Goal: Task Accomplishment & Management: Use online tool/utility

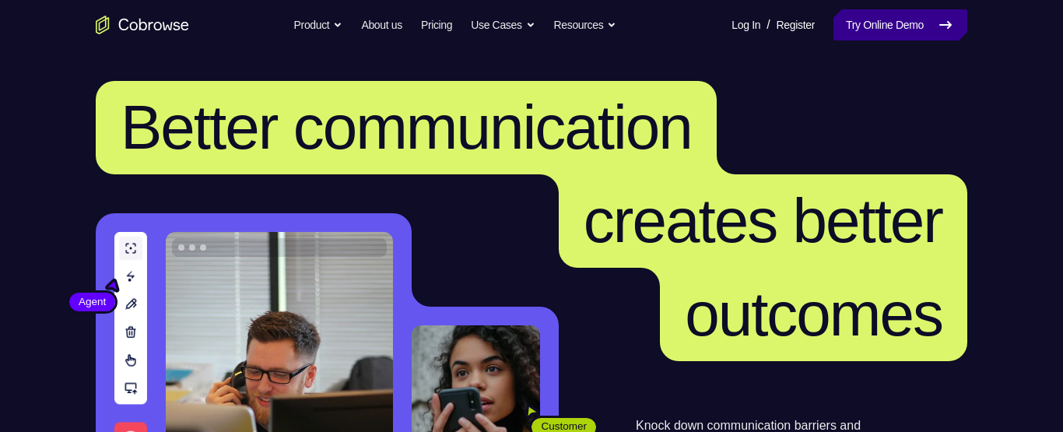
click at [899, 24] on link "Try Online Demo" at bounding box center [900, 24] width 134 height 31
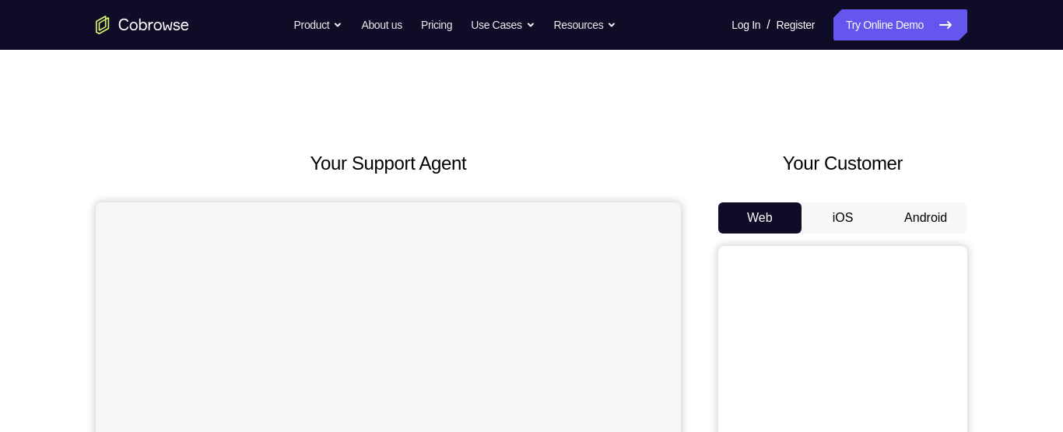
click at [903, 223] on button "Android" at bounding box center [925, 217] width 83 height 31
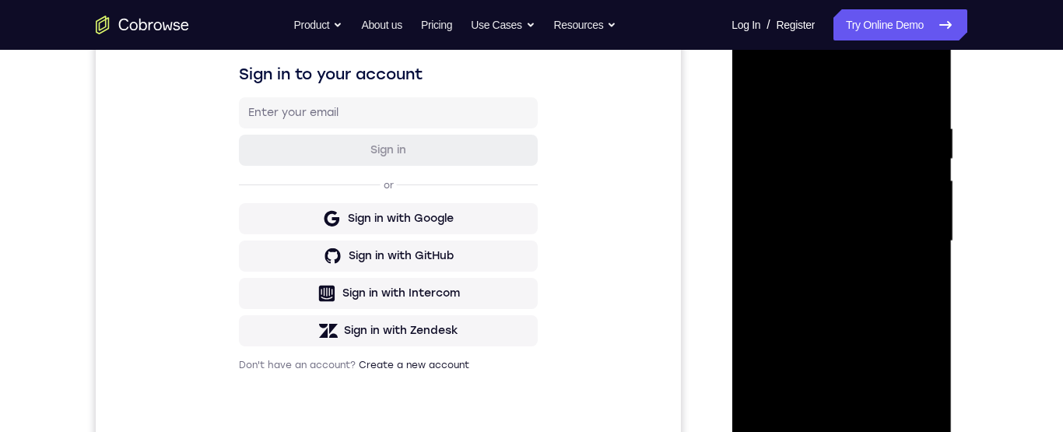
scroll to position [381, 0]
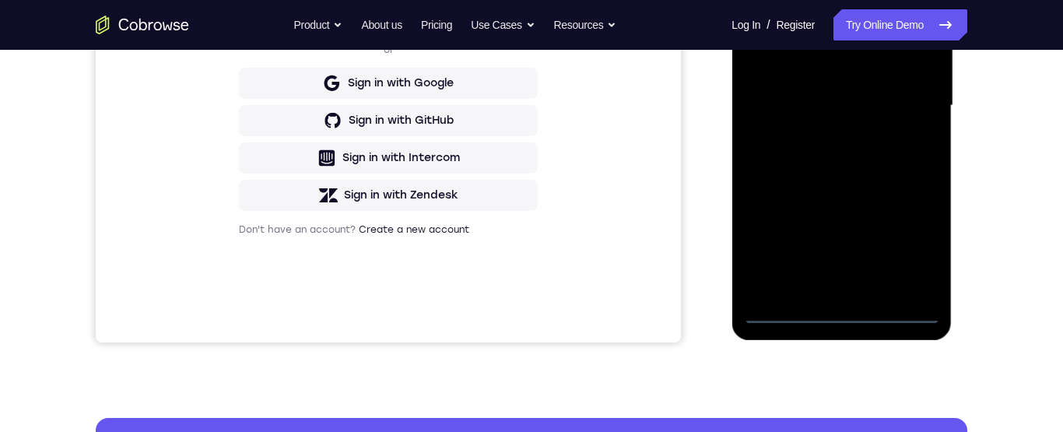
click at [841, 313] on div at bounding box center [841, 106] width 196 height 436
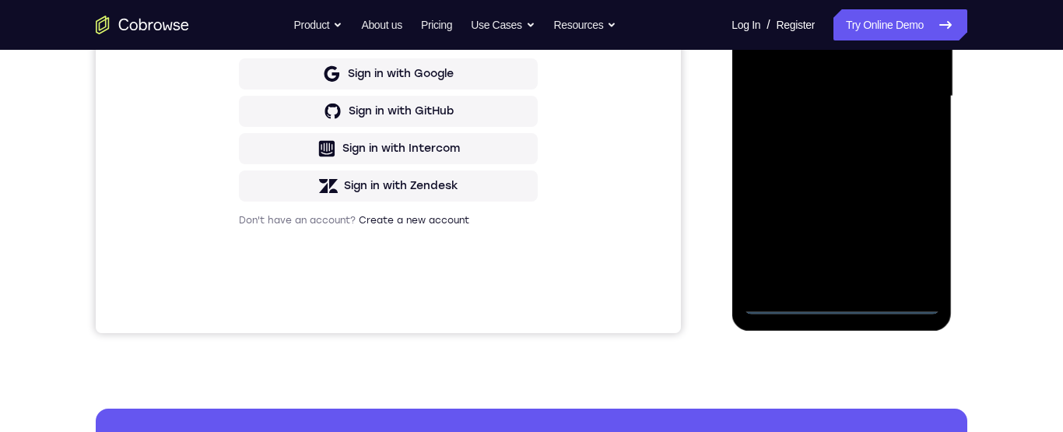
click at [838, 302] on div at bounding box center [841, 97] width 196 height 436
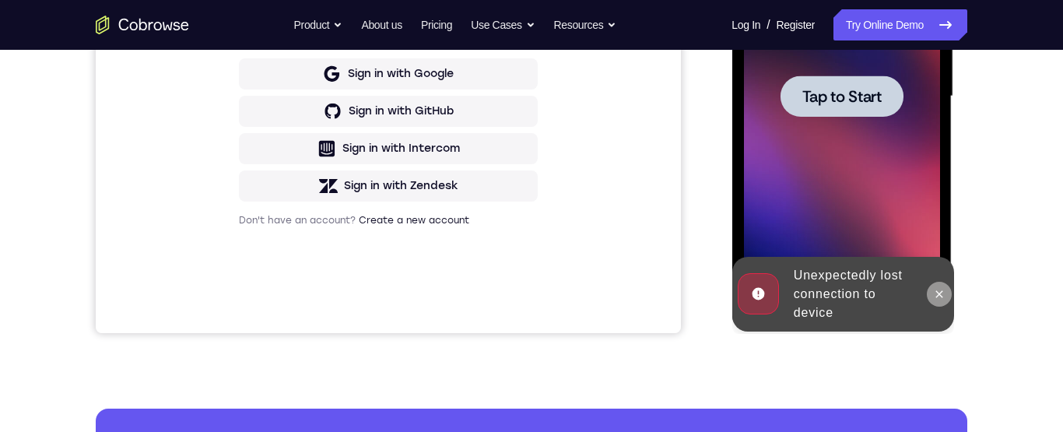
click at [935, 302] on button at bounding box center [938, 294] width 25 height 25
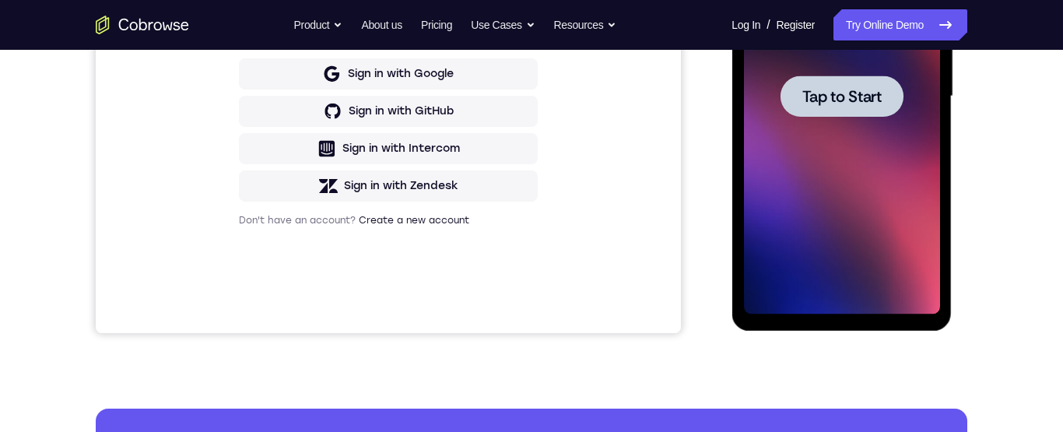
drag, startPoint x: 883, startPoint y: 178, endPoint x: 1590, endPoint y: -105, distance: 761.9
click at [883, 178] on div at bounding box center [841, 97] width 196 height 436
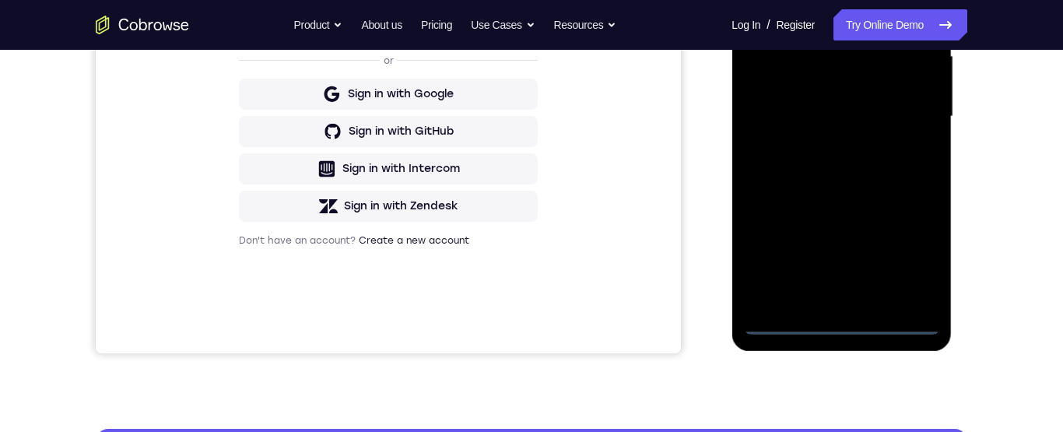
scroll to position [381, 0]
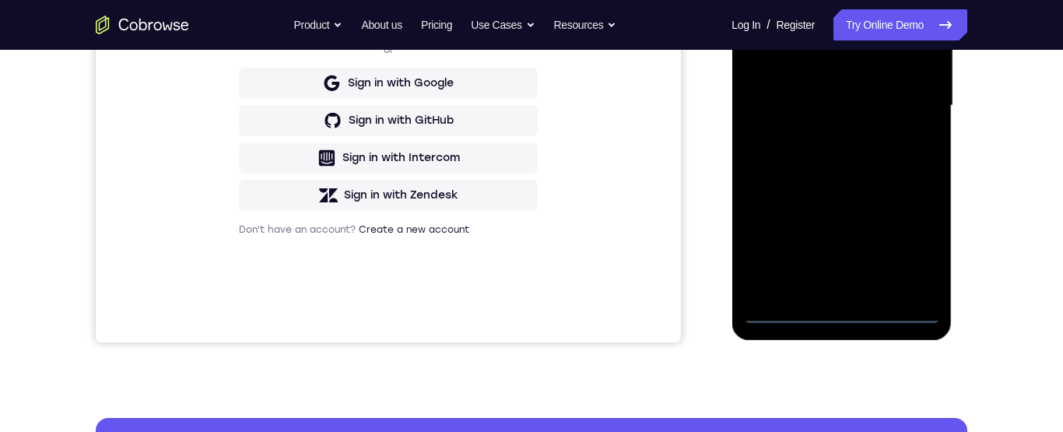
click at [839, 313] on div at bounding box center [841, 106] width 196 height 436
click at [910, 237] on div at bounding box center [841, 106] width 196 height 436
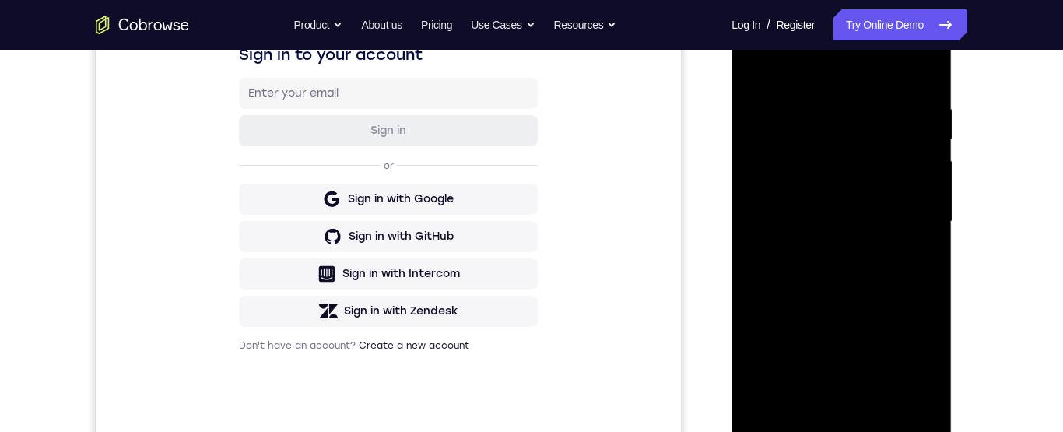
scroll to position [108, 0]
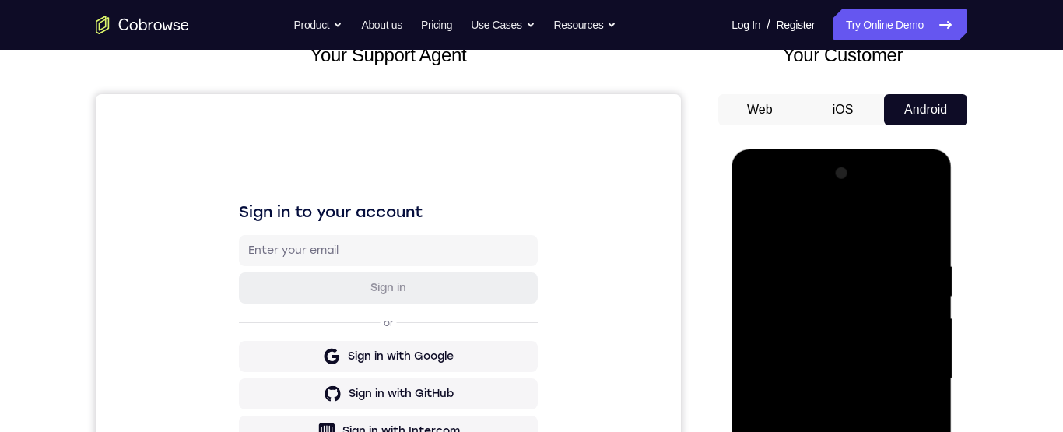
click at [755, 201] on div at bounding box center [841, 379] width 196 height 436
click at [763, 201] on div at bounding box center [841, 379] width 196 height 436
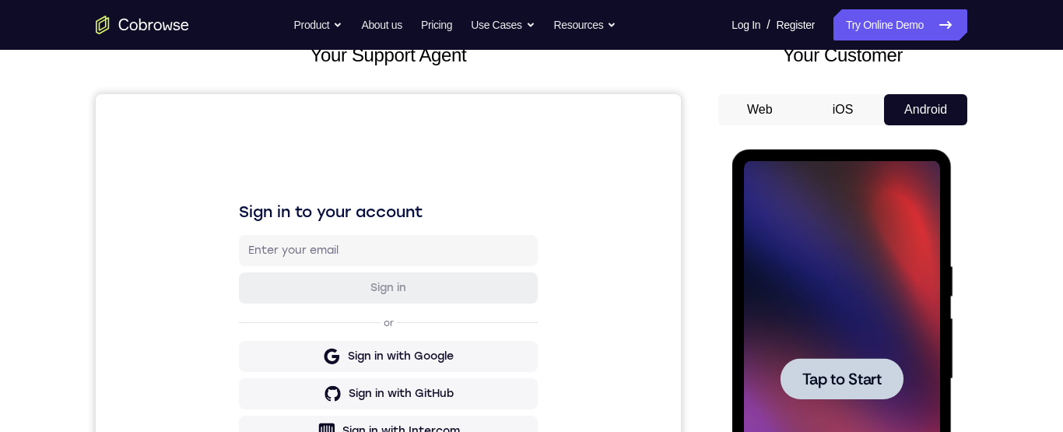
click at [904, 360] on div at bounding box center [841, 379] width 196 height 436
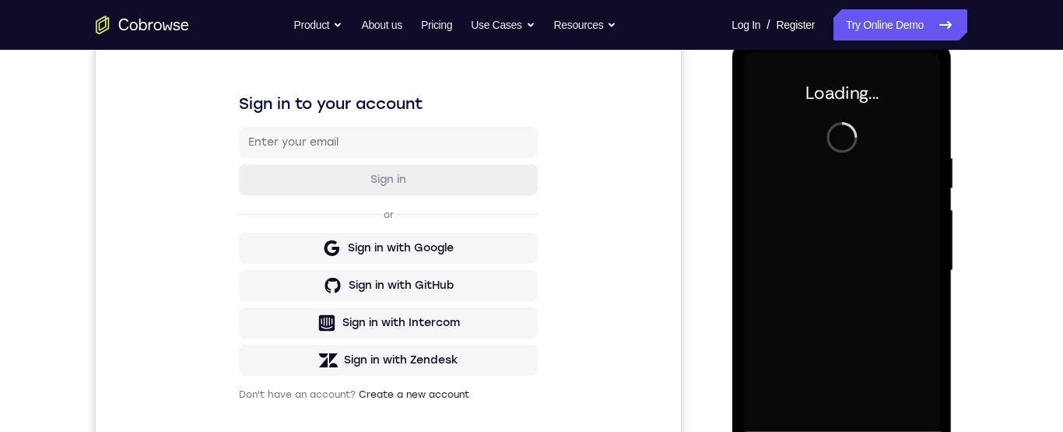
scroll to position [266, 0]
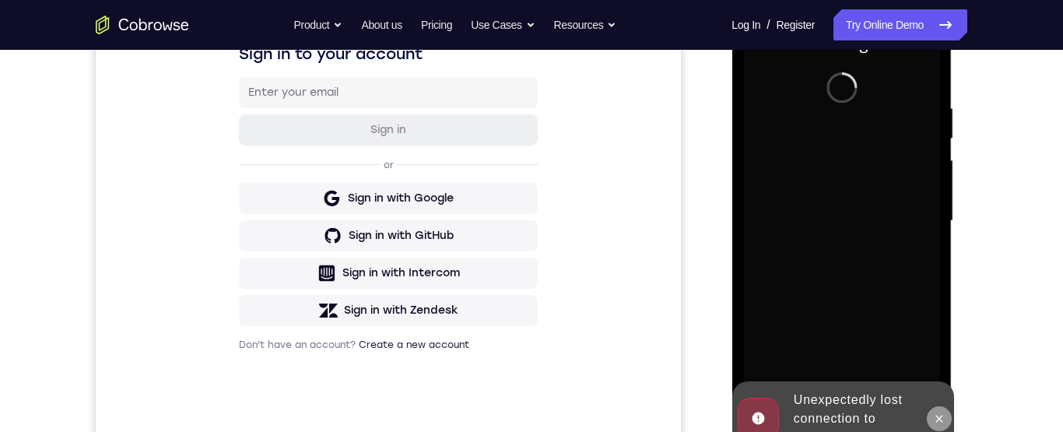
click at [938, 417] on icon at bounding box center [938, 418] width 7 height 7
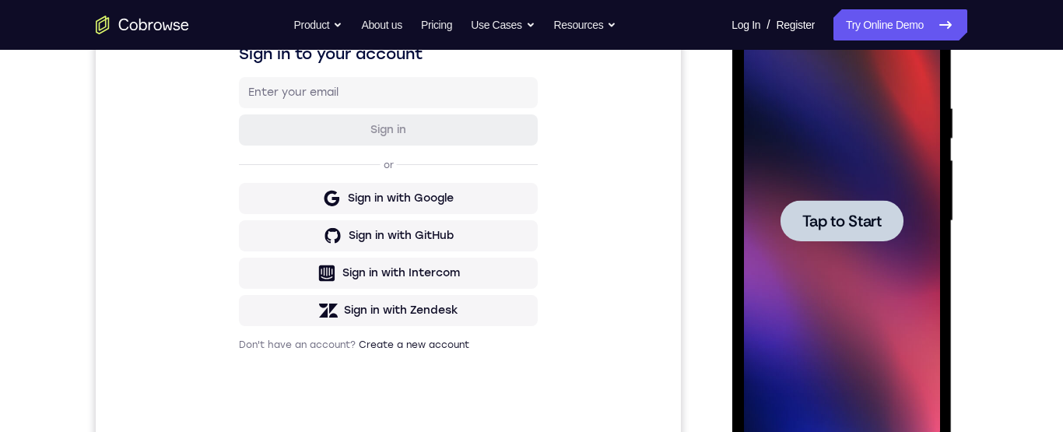
scroll to position [271, 0]
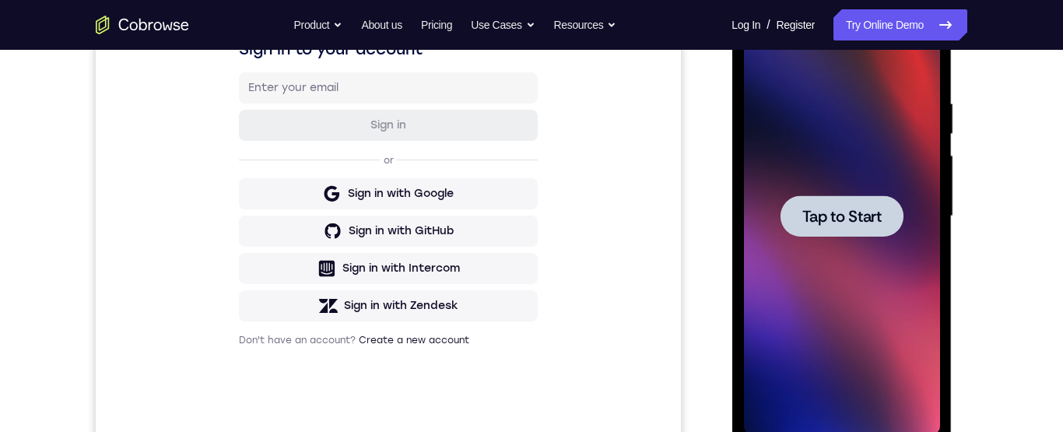
click at [819, 278] on div at bounding box center [841, 216] width 196 height 436
click at [885, 214] on div at bounding box center [841, 215] width 123 height 41
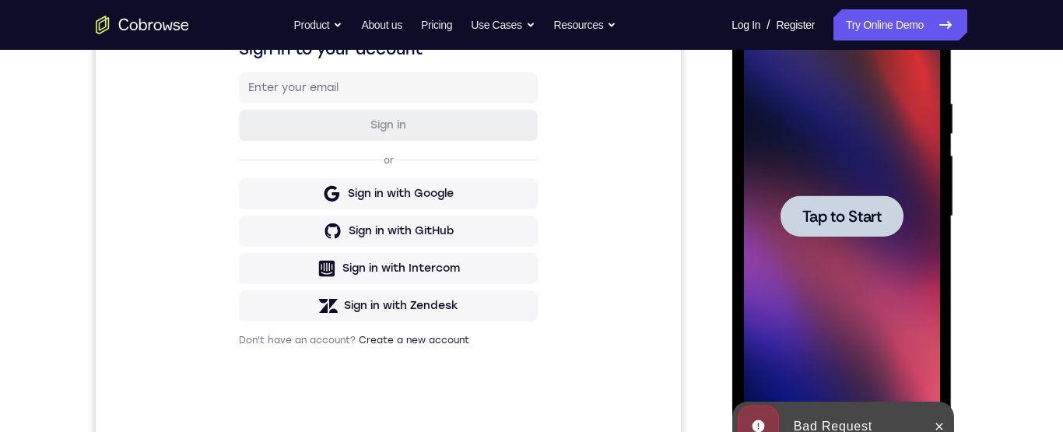
click at [772, 168] on div at bounding box center [841, 216] width 196 height 436
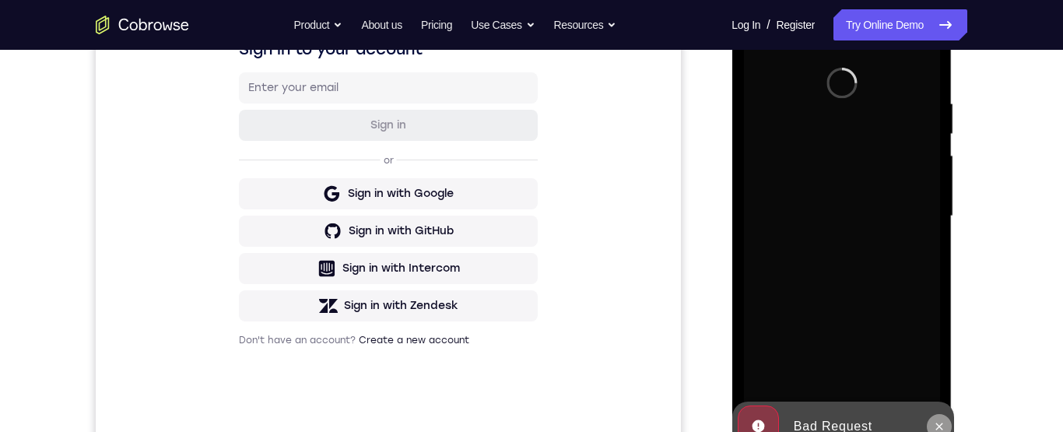
click at [941, 438] on button at bounding box center [938, 426] width 25 height 25
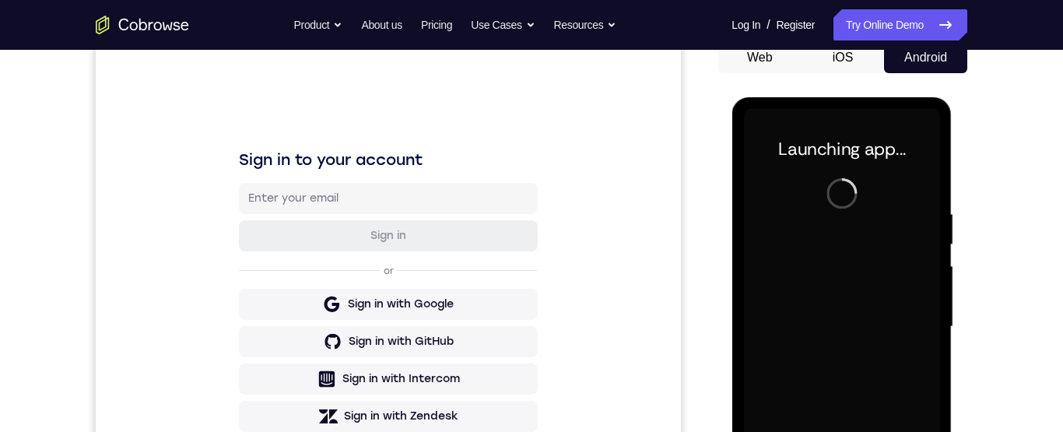
scroll to position [261, 0]
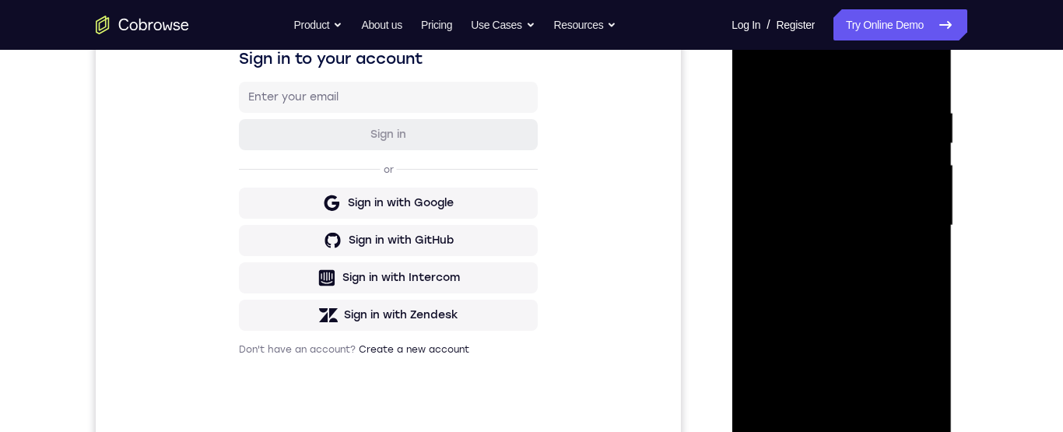
click at [848, 438] on div at bounding box center [841, 226] width 196 height 436
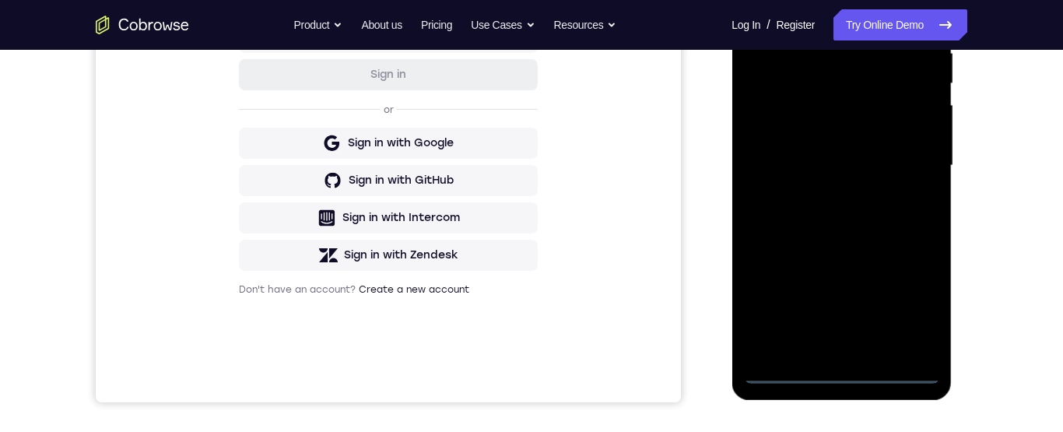
click at [896, 311] on div at bounding box center [841, 166] width 196 height 436
click at [918, 307] on div at bounding box center [841, 166] width 196 height 436
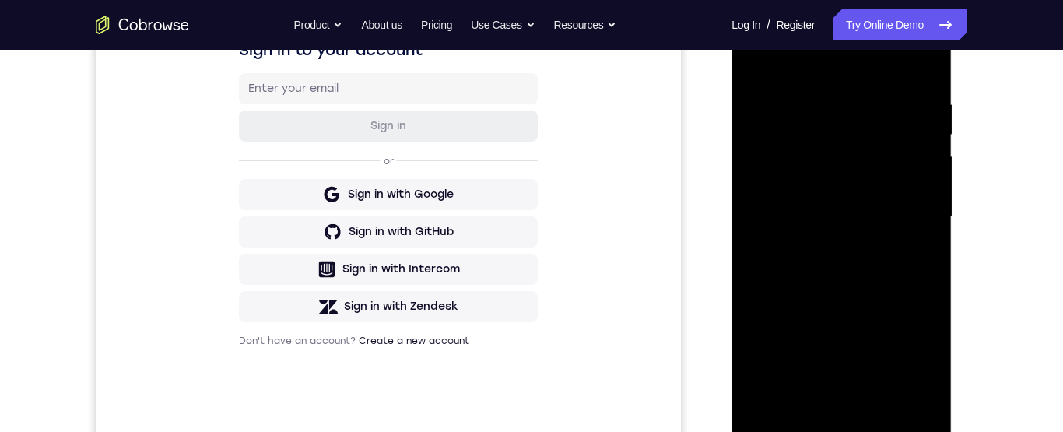
scroll to position [184, 0]
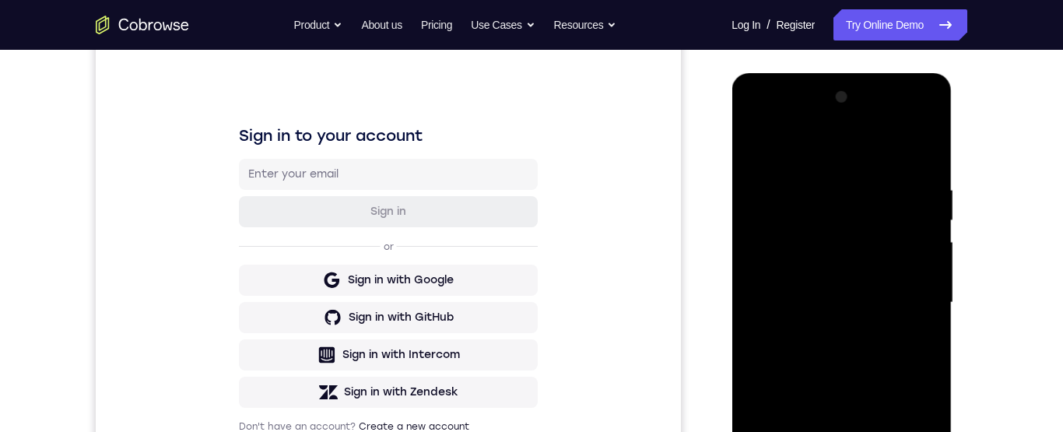
click at [763, 121] on div at bounding box center [841, 303] width 196 height 436
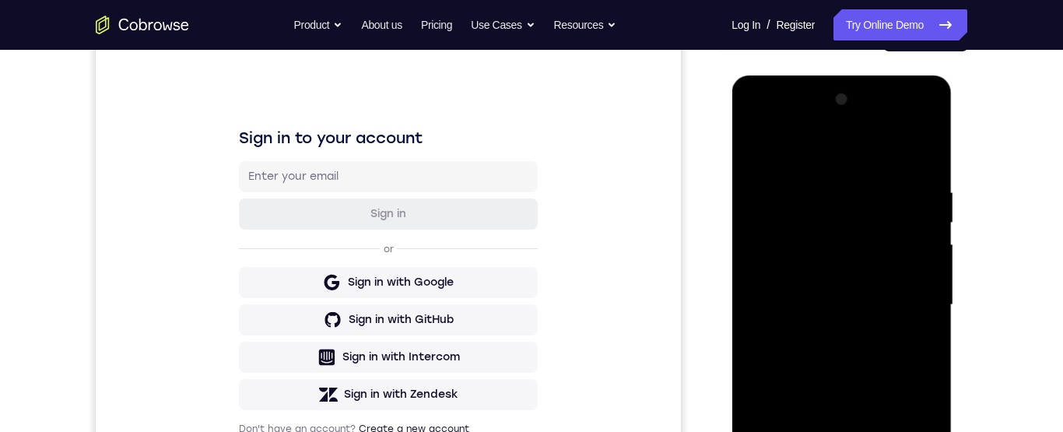
scroll to position [201, 0]
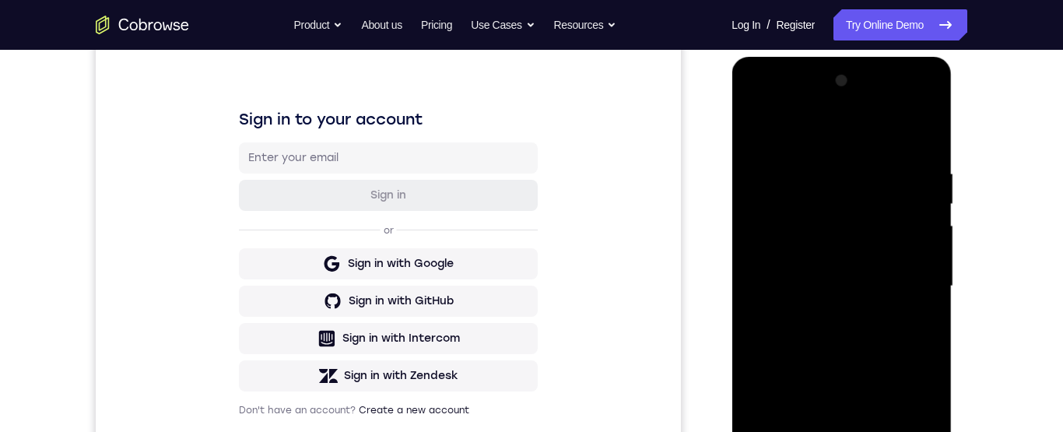
click at [913, 290] on div at bounding box center [841, 286] width 196 height 436
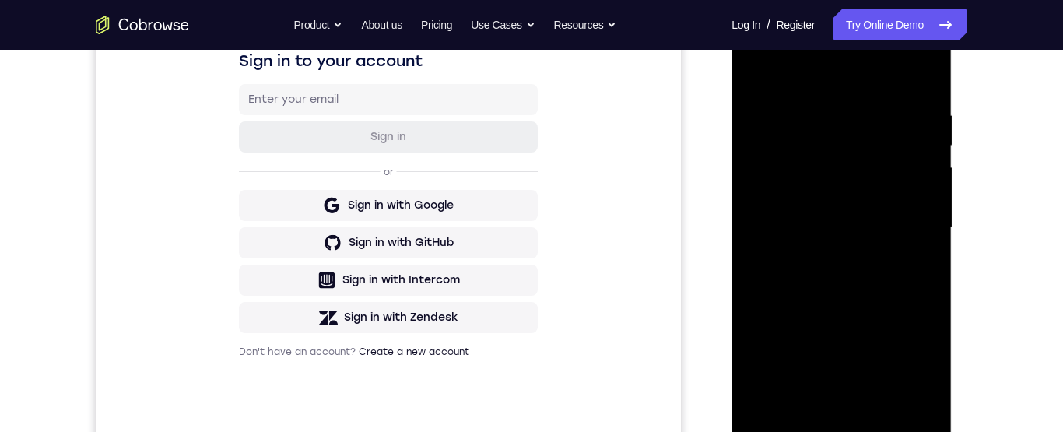
scroll to position [291, 0]
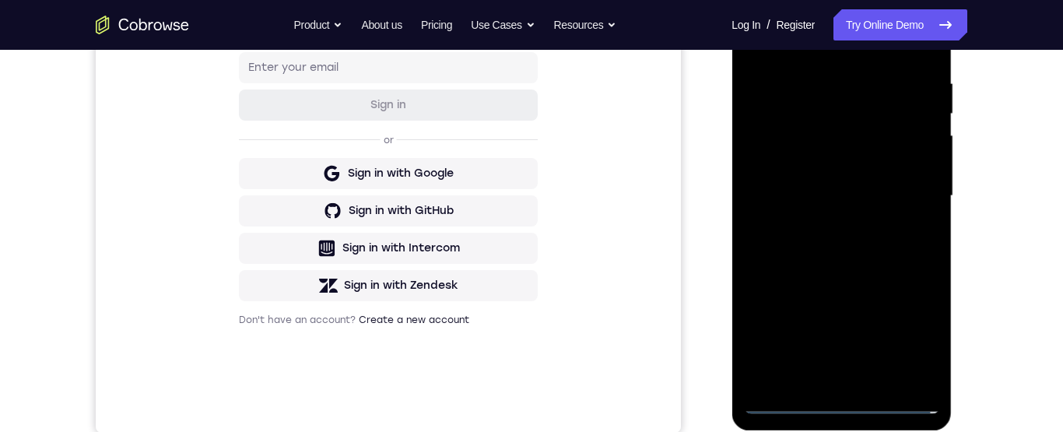
click at [829, 385] on div at bounding box center [841, 196] width 196 height 436
click at [901, 187] on div at bounding box center [841, 195] width 196 height 436
click at [837, 169] on div at bounding box center [841, 195] width 196 height 436
click at [879, 201] on div at bounding box center [841, 195] width 196 height 436
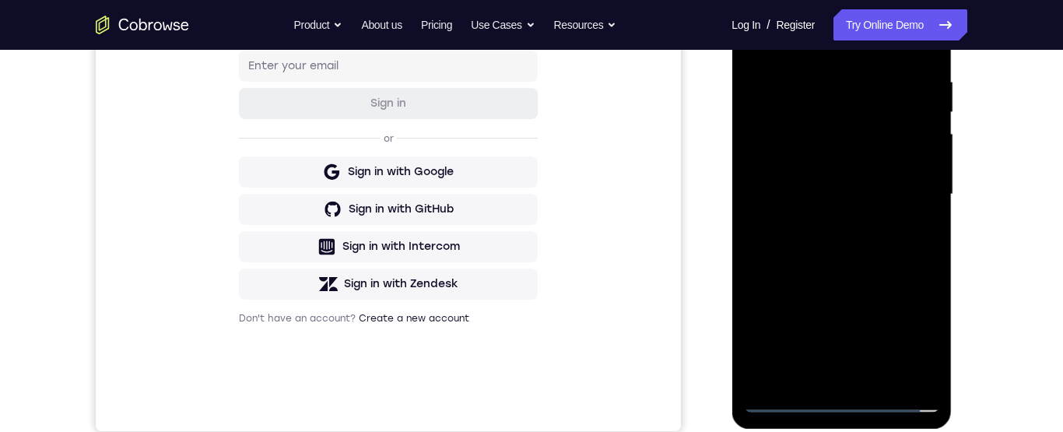
click at [854, 258] on div at bounding box center [841, 195] width 196 height 436
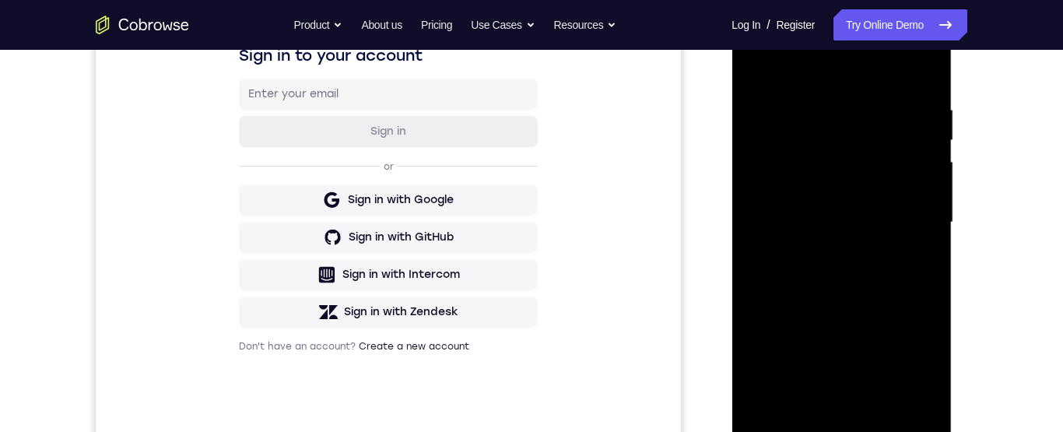
scroll to position [269, 0]
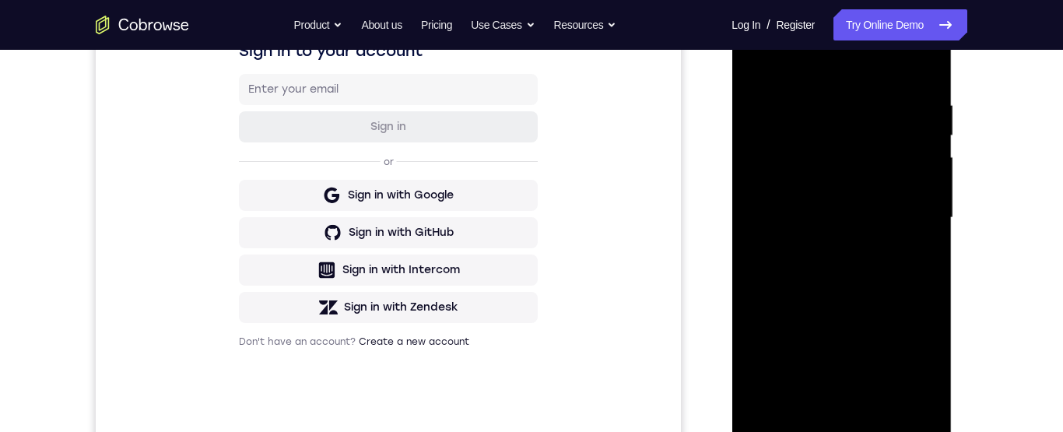
click at [863, 282] on div at bounding box center [841, 218] width 196 height 436
click at [759, 349] on div at bounding box center [841, 217] width 196 height 436
click at [885, 292] on div at bounding box center [841, 217] width 196 height 436
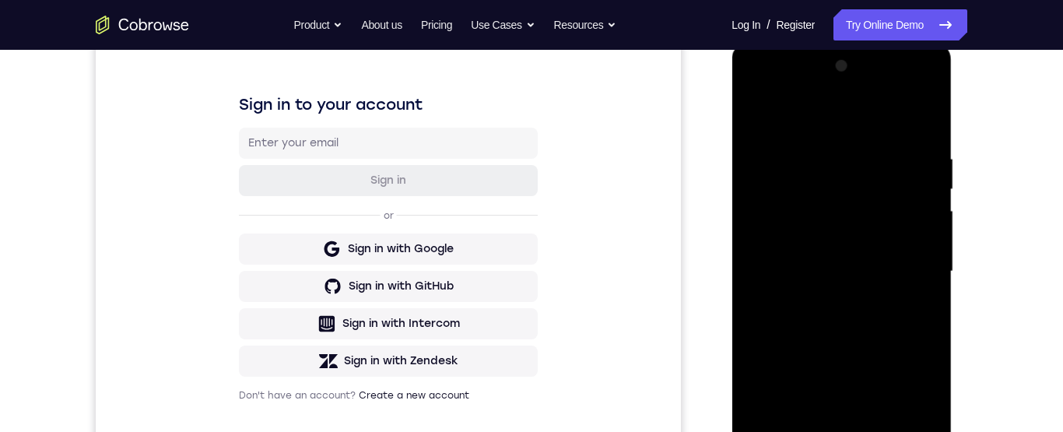
click at [938, 117] on div at bounding box center [841, 272] width 196 height 436
click at [759, 118] on div at bounding box center [841, 272] width 196 height 436
click at [825, 156] on div at bounding box center [841, 272] width 196 height 436
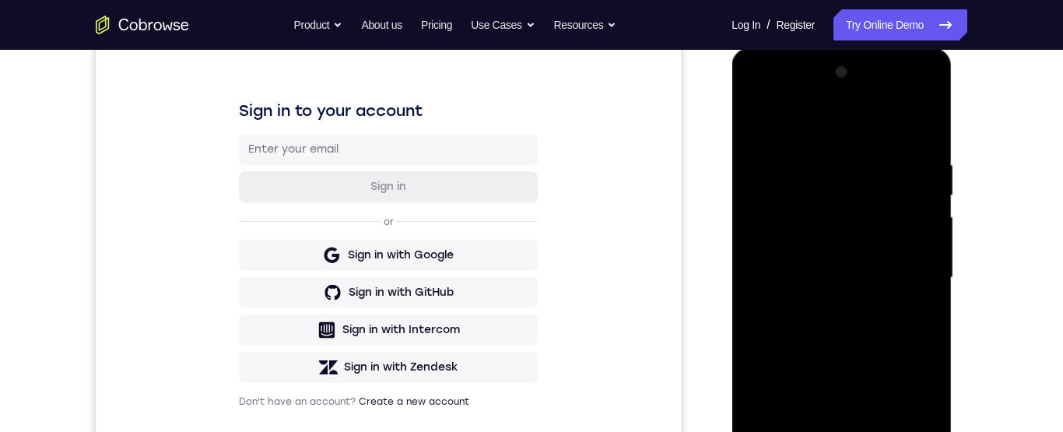
click at [763, 163] on div at bounding box center [841, 278] width 196 height 436
click at [917, 169] on div at bounding box center [841, 278] width 196 height 436
click at [920, 163] on div at bounding box center [841, 278] width 196 height 436
click at [920, 164] on div at bounding box center [841, 278] width 196 height 436
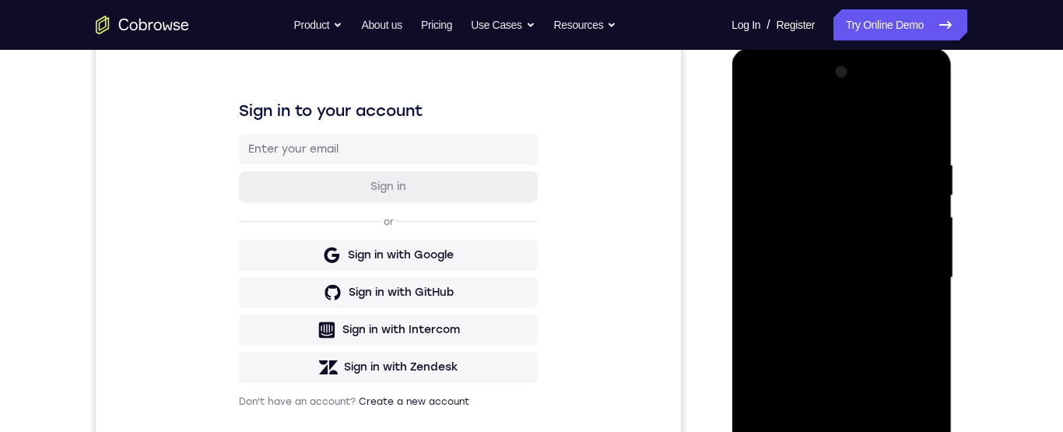
click at [920, 166] on div at bounding box center [841, 278] width 196 height 436
click at [928, 128] on div at bounding box center [841, 278] width 196 height 436
click at [870, 157] on div at bounding box center [841, 278] width 196 height 436
click at [918, 201] on div at bounding box center [841, 278] width 196 height 436
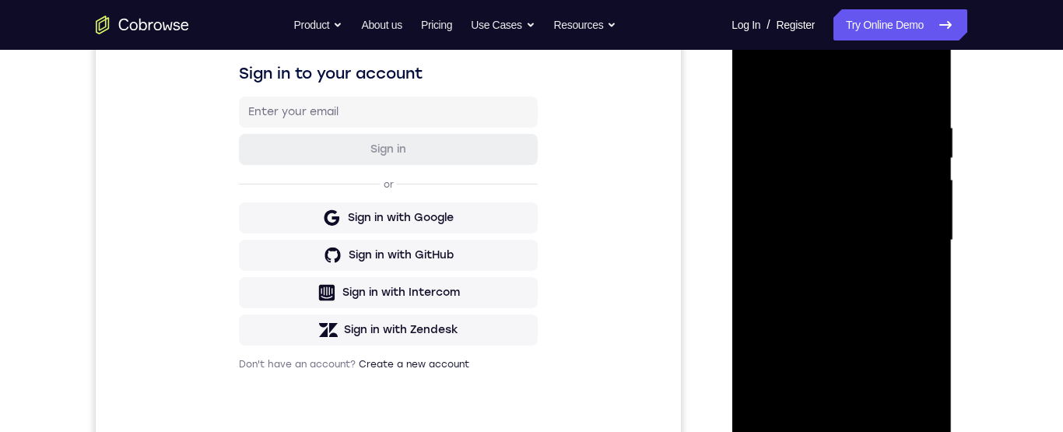
scroll to position [240, 0]
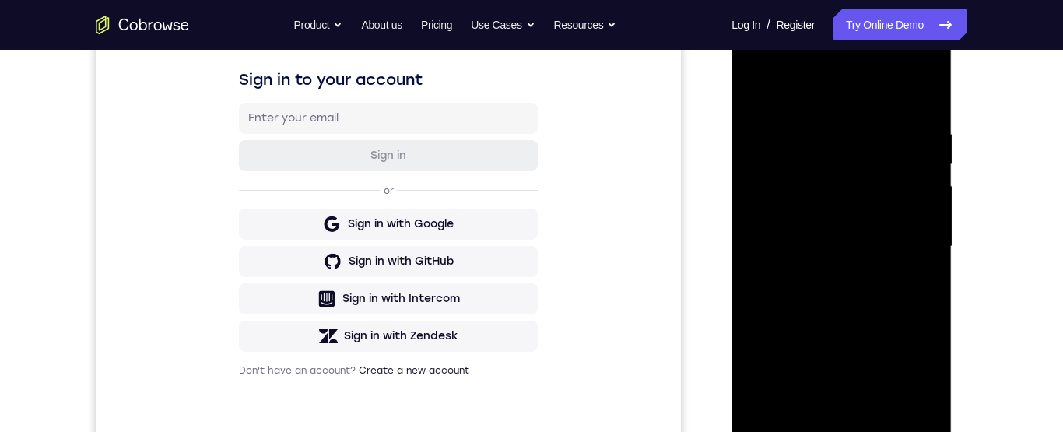
click at [909, 216] on div at bounding box center [841, 247] width 196 height 436
click at [915, 214] on div at bounding box center [841, 247] width 196 height 436
click at [917, 213] on div at bounding box center [841, 247] width 196 height 436
click at [920, 210] on div at bounding box center [841, 247] width 196 height 436
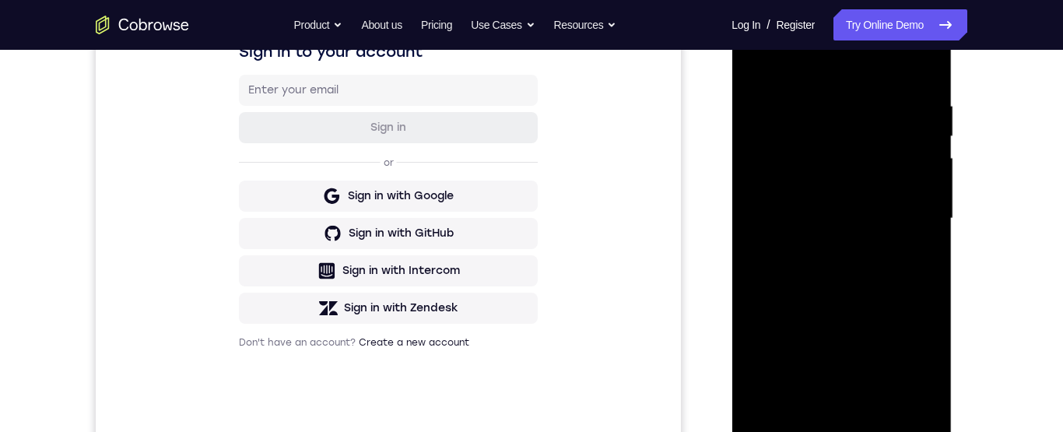
scroll to position [244, 0]
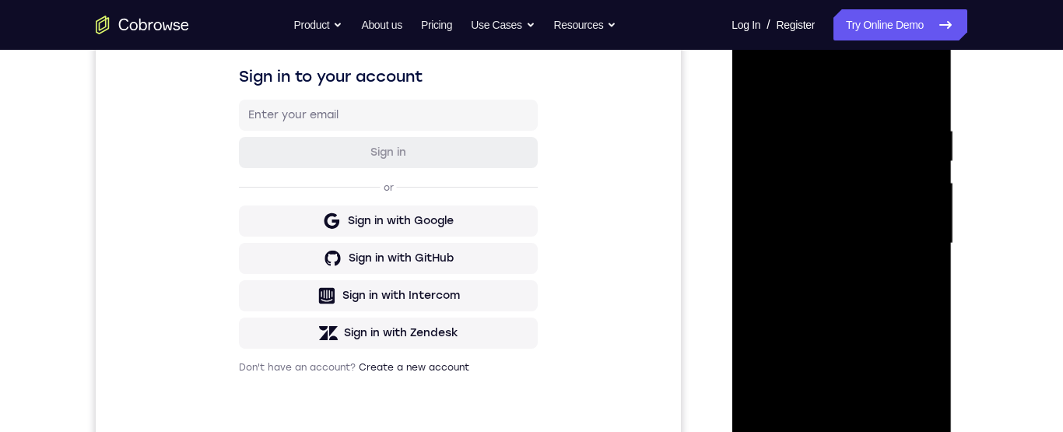
click at [920, 217] on div at bounding box center [841, 244] width 196 height 436
click at [925, 209] on div at bounding box center [841, 244] width 196 height 436
click at [924, 212] on div at bounding box center [841, 244] width 196 height 436
click at [920, 215] on div at bounding box center [841, 244] width 196 height 436
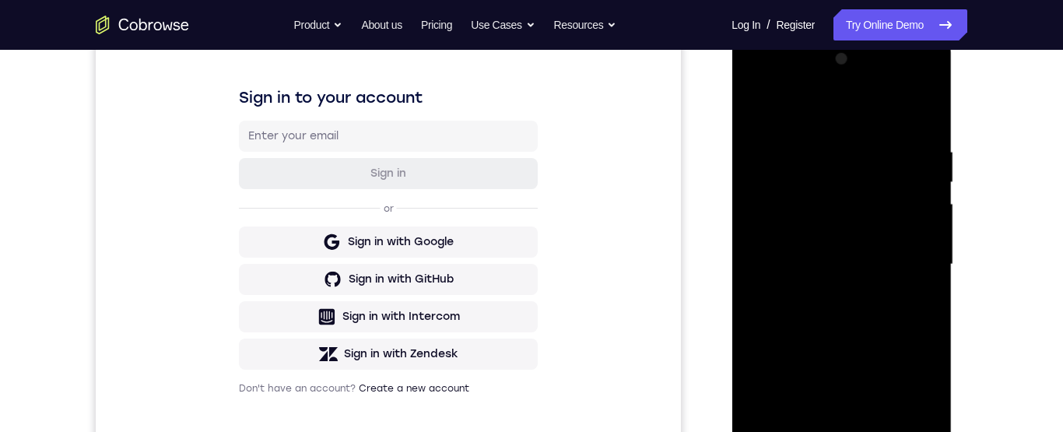
scroll to position [221, 0]
click at [920, 223] on div at bounding box center [841, 266] width 196 height 436
click at [928, 215] on div at bounding box center [841, 266] width 196 height 436
click at [925, 213] on div at bounding box center [841, 266] width 196 height 436
click at [754, 180] on div at bounding box center [841, 266] width 196 height 436
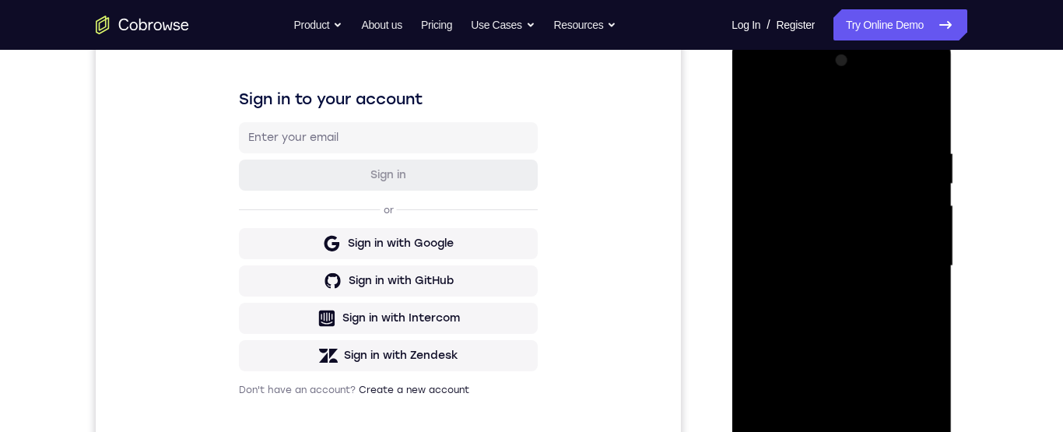
click at [761, 178] on div at bounding box center [841, 266] width 196 height 436
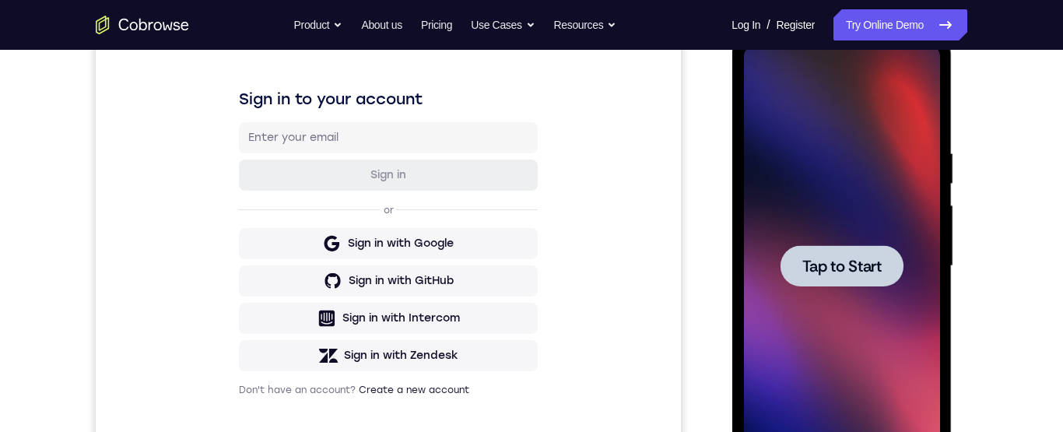
click at [864, 228] on div at bounding box center [841, 266] width 196 height 436
